Goal: Task Accomplishment & Management: Complete application form

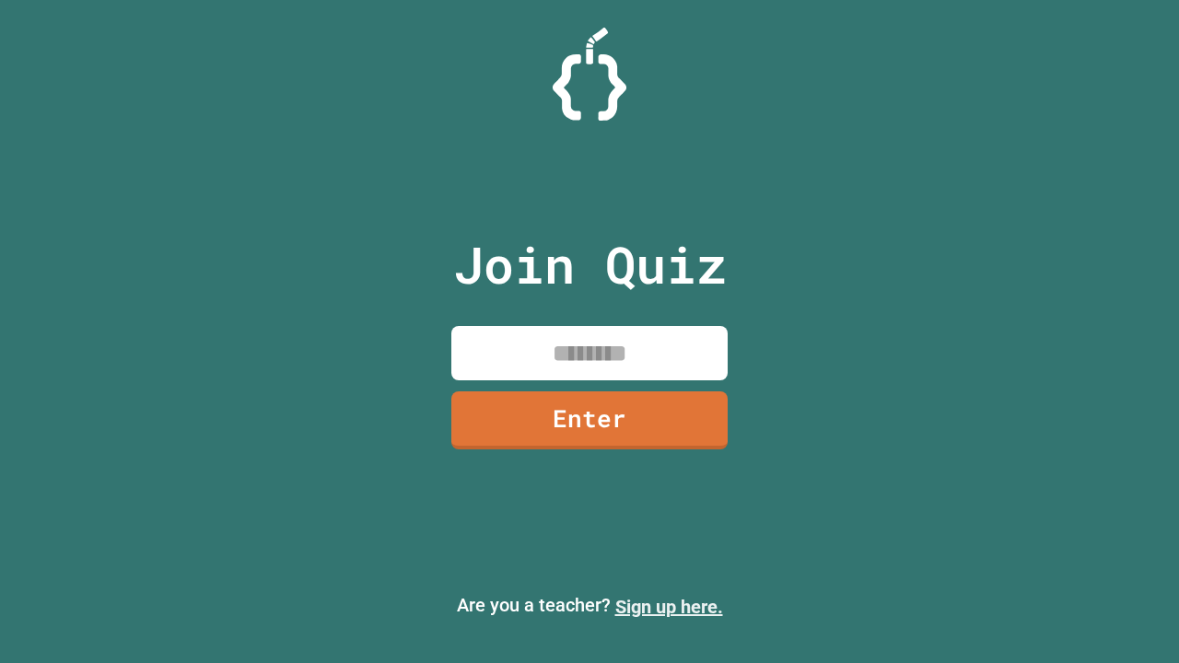
click at [669, 607] on link "Sign up here." at bounding box center [670, 607] width 108 height 22
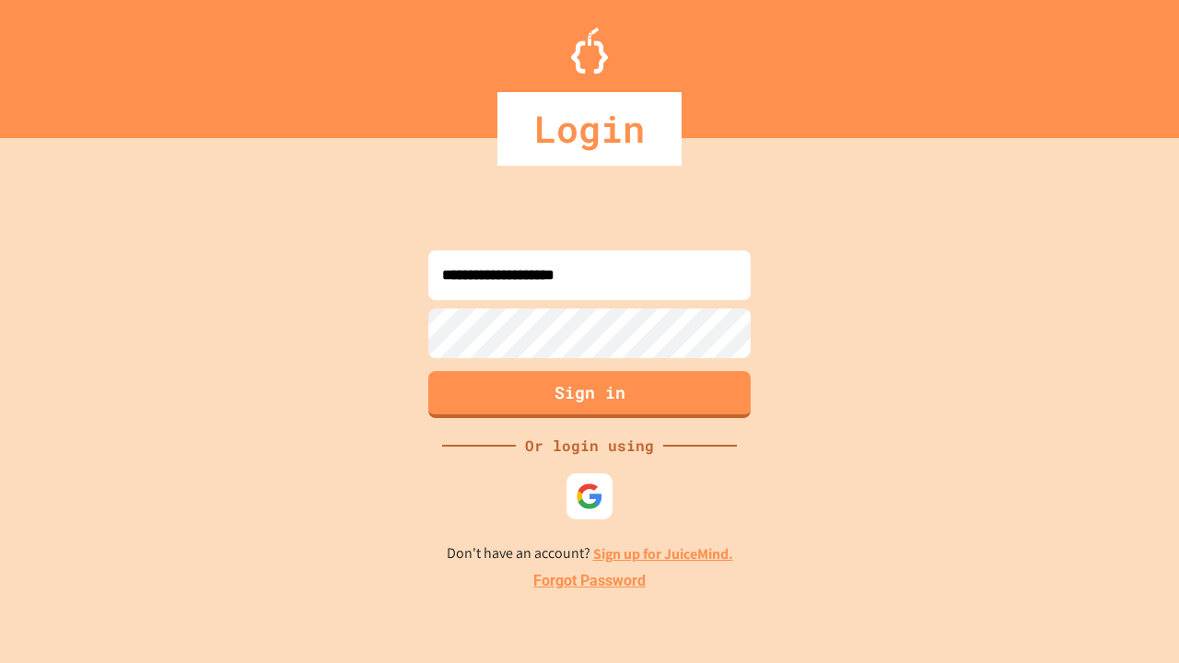
type input "**********"
